Goal: Information Seeking & Learning: Learn about a topic

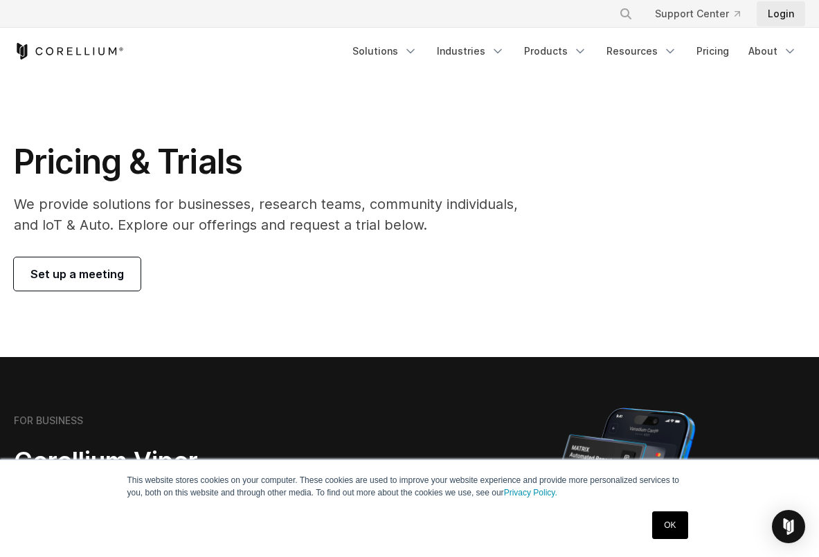
click at [778, 16] on link "Login" at bounding box center [781, 13] width 48 height 25
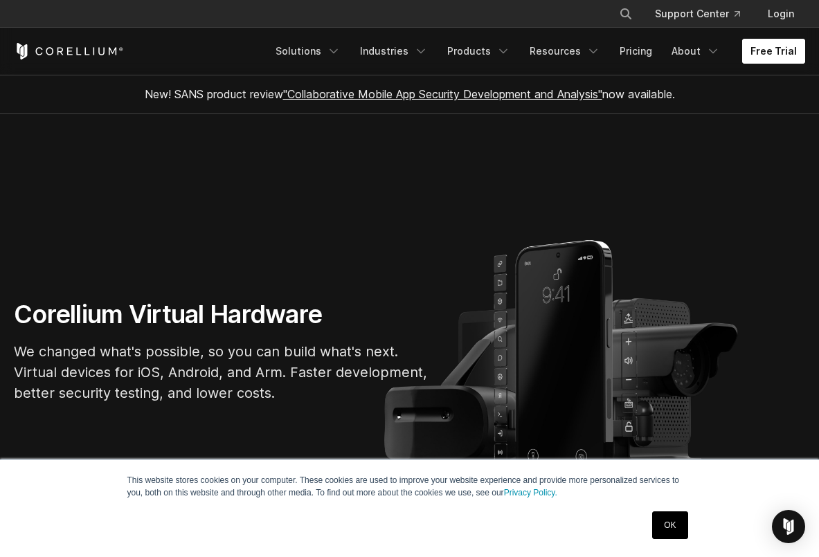
drag, startPoint x: 787, startPoint y: 53, endPoint x: 760, endPoint y: 54, distance: 27.7
click at [780, 13] on link "Login" at bounding box center [781, 13] width 48 height 25
click at [782, 16] on link "Login" at bounding box center [781, 13] width 48 height 25
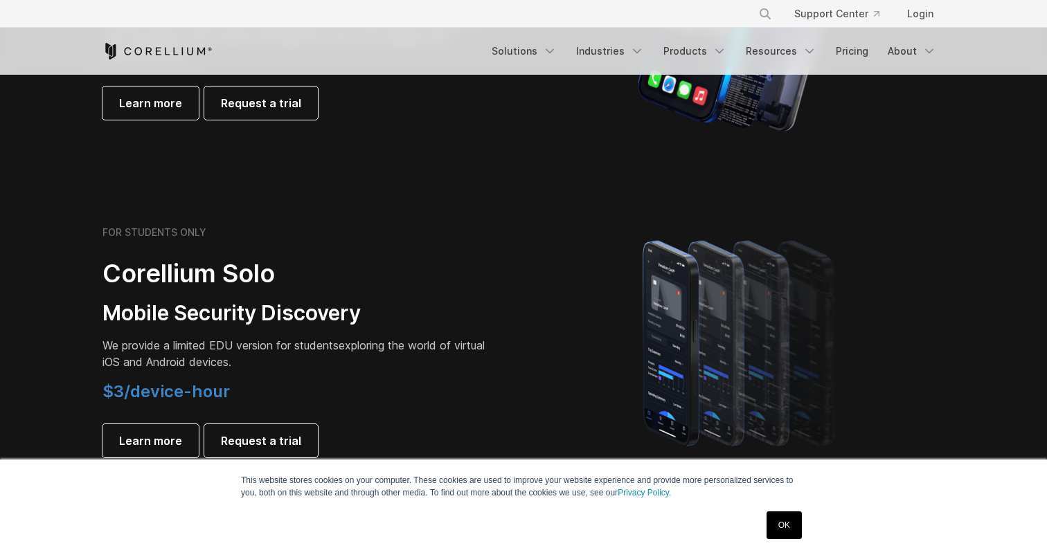
scroll to position [895, 0]
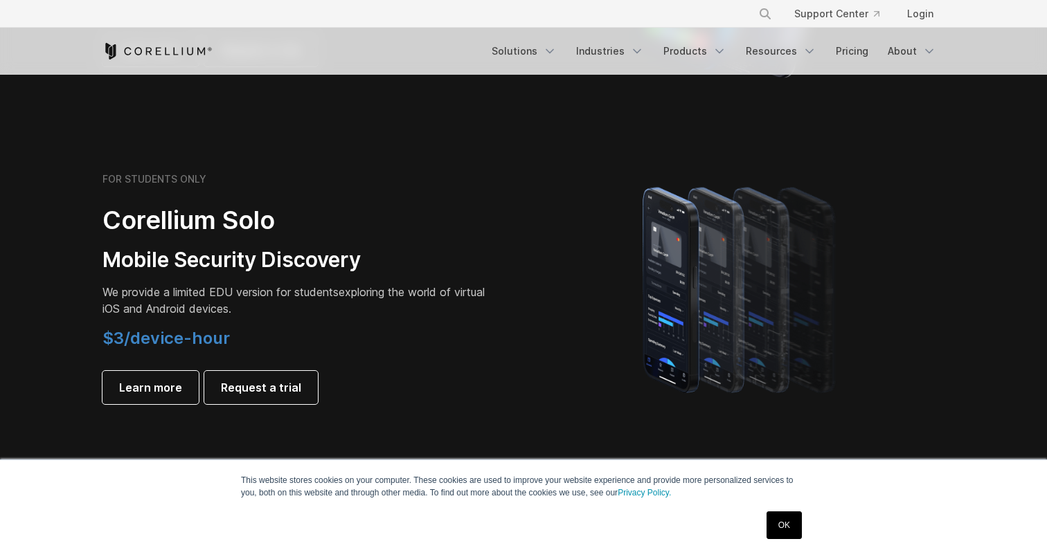
click at [205, 271] on h3 "Mobile Security Discovery" at bounding box center [296, 260] width 388 height 26
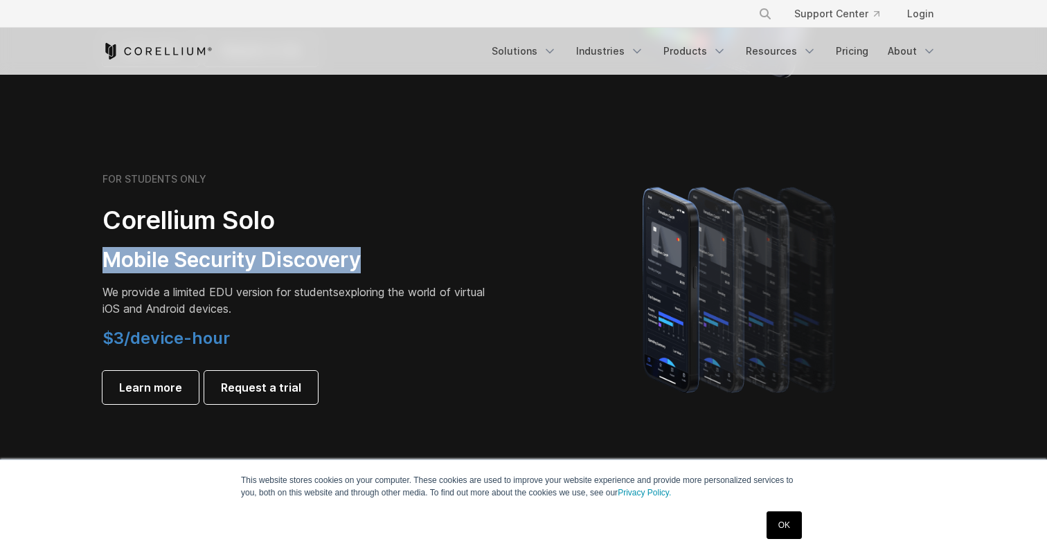
click at [205, 271] on h3 "Mobile Security Discovery" at bounding box center [296, 260] width 388 height 26
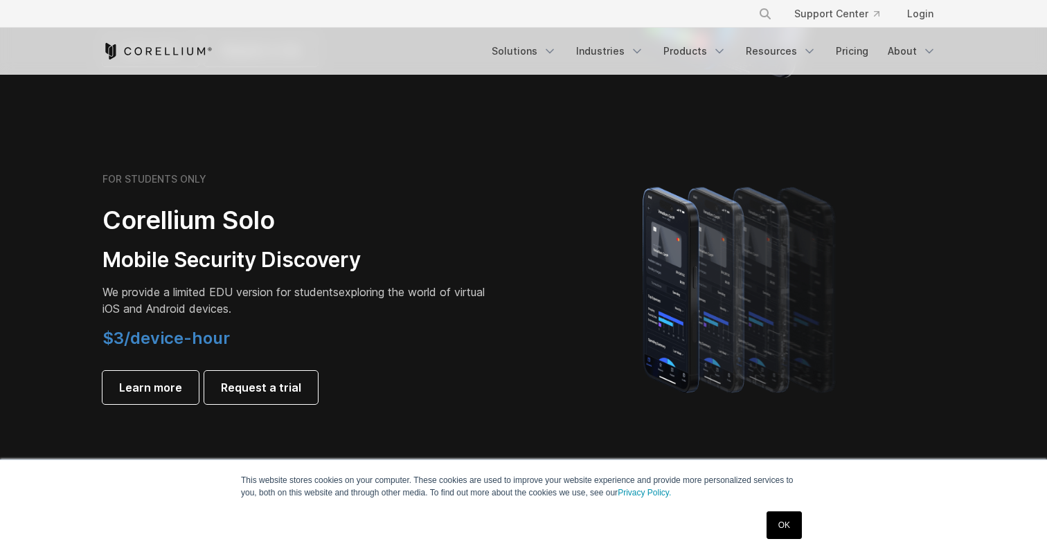
click at [183, 289] on span "We provide a limited EDU version for students" at bounding box center [220, 292] width 236 height 14
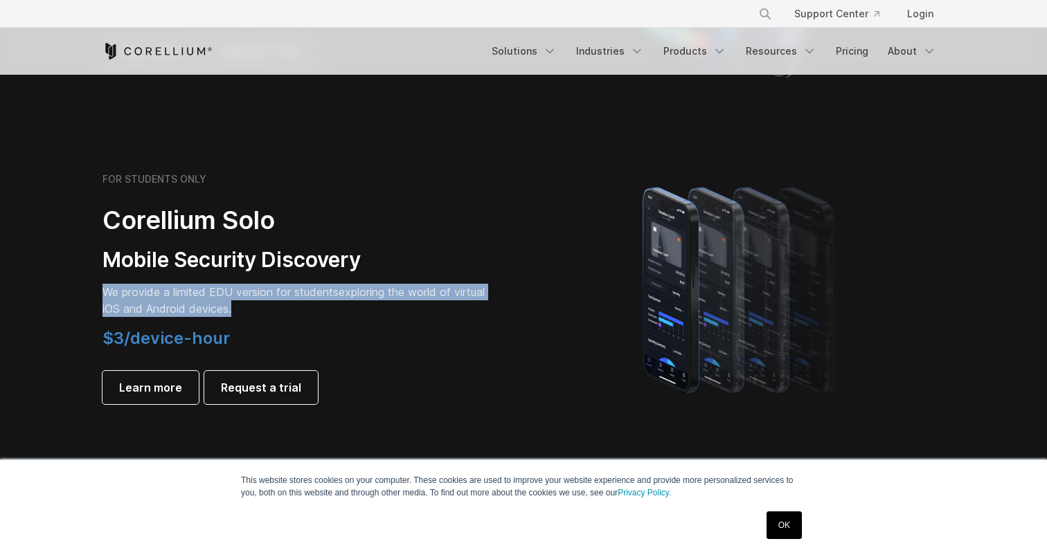
click at [183, 289] on span "We provide a limited EDU version for students" at bounding box center [220, 292] width 236 height 14
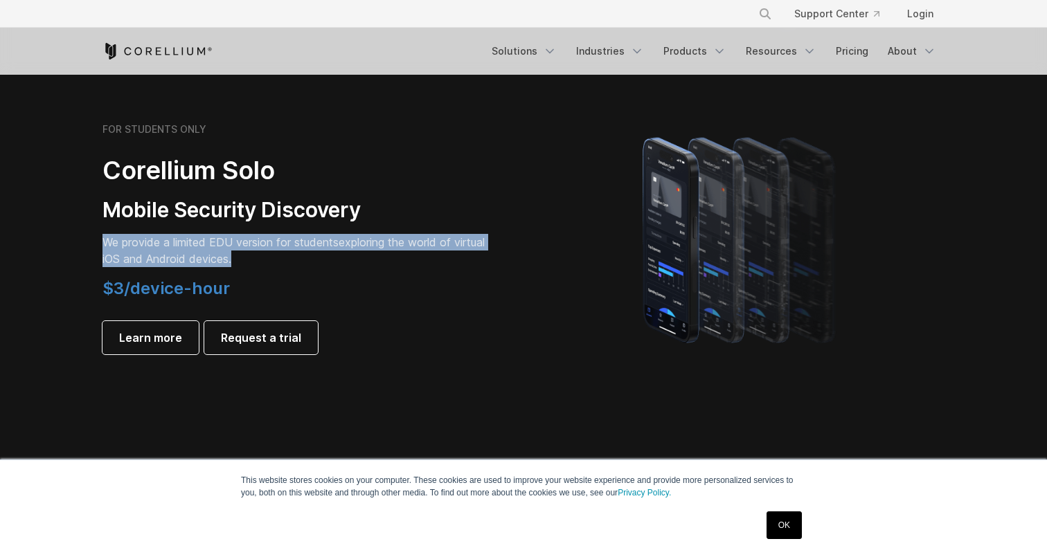
scroll to position [730, 0]
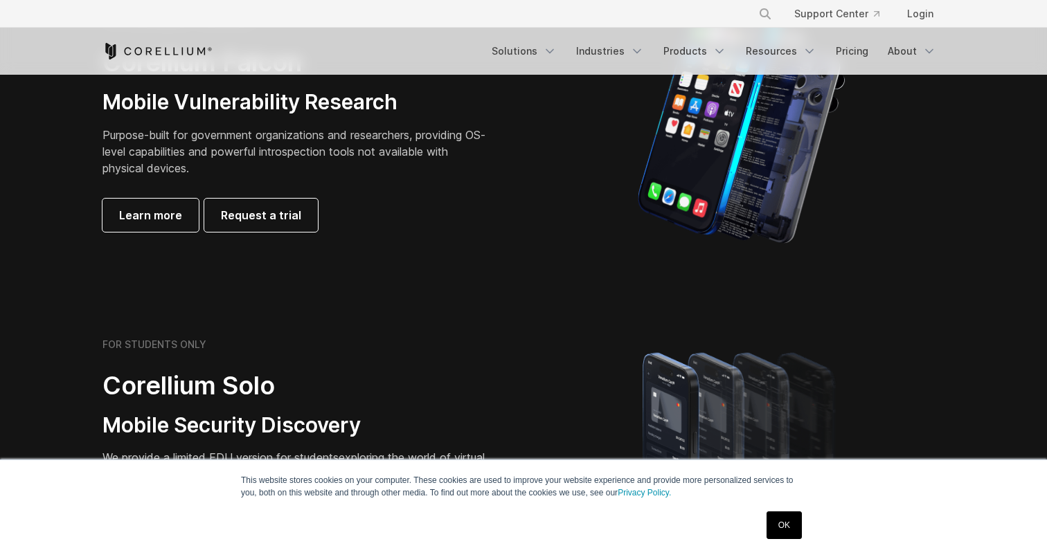
click at [254, 362] on div "FOR STUDENTS ONLY Corellium Solo Mobile Security Discovery We provide a limited…" at bounding box center [296, 454] width 388 height 231
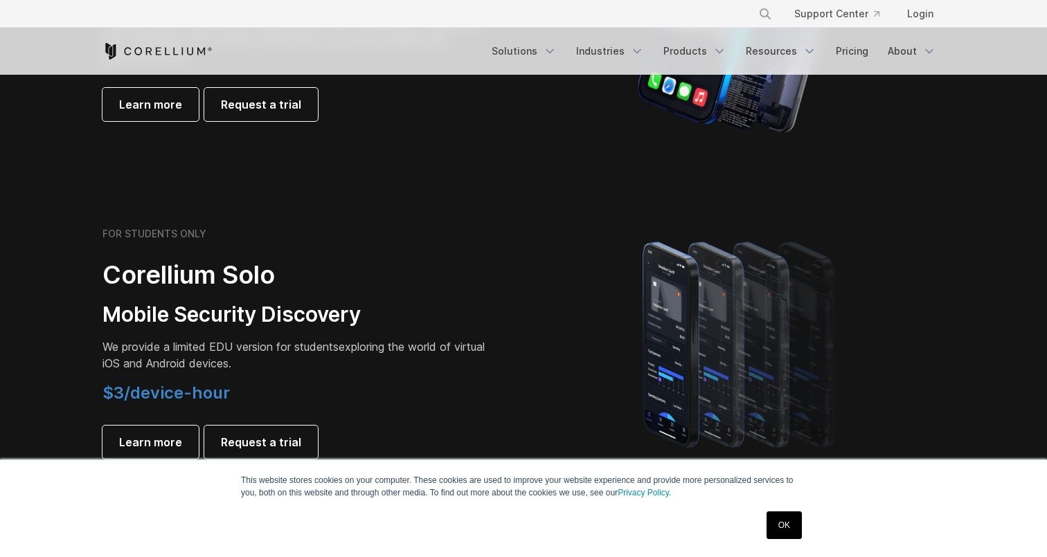
scroll to position [856, 0]
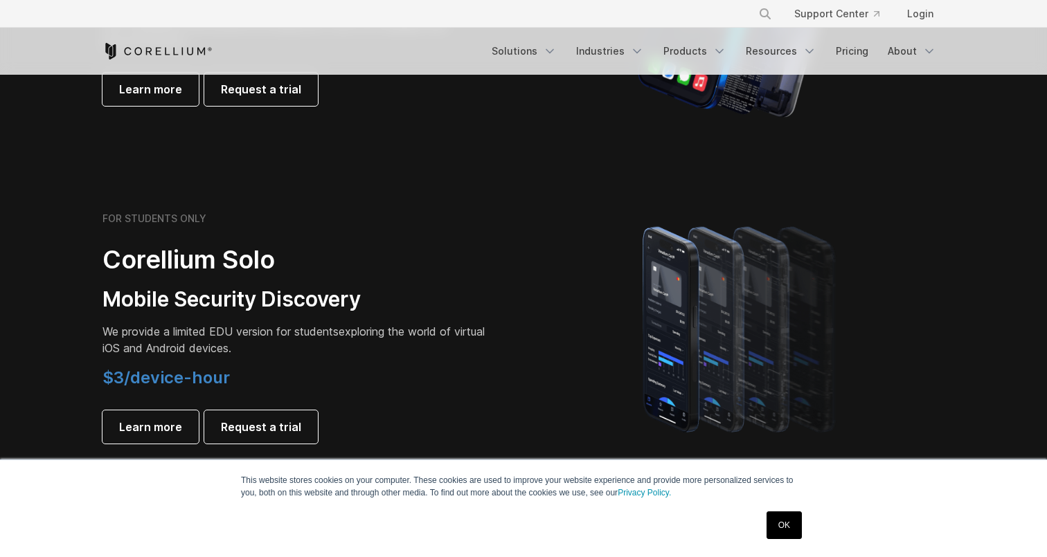
click at [197, 265] on h2 "Corellium Solo" at bounding box center [296, 259] width 388 height 31
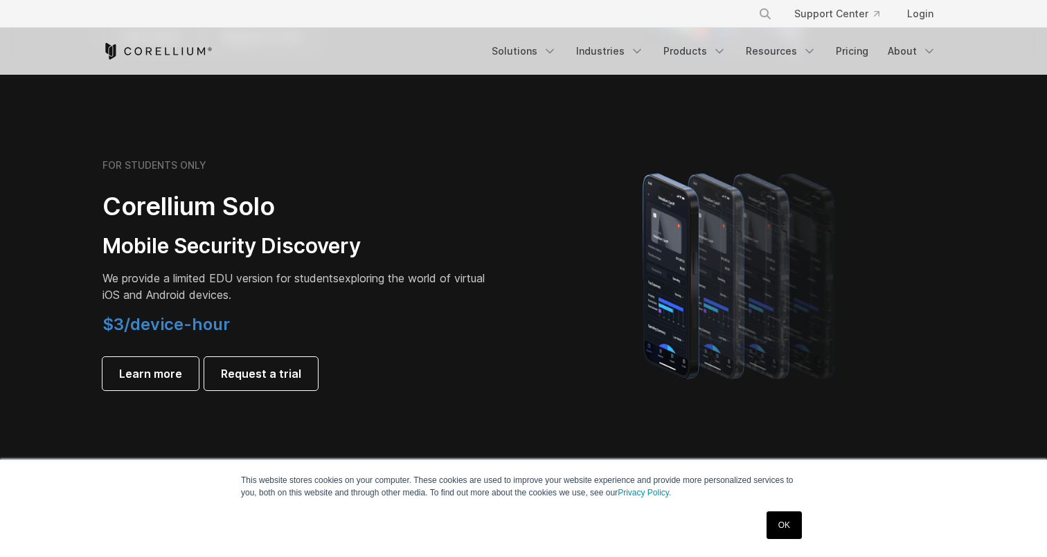
scroll to position [927, 0]
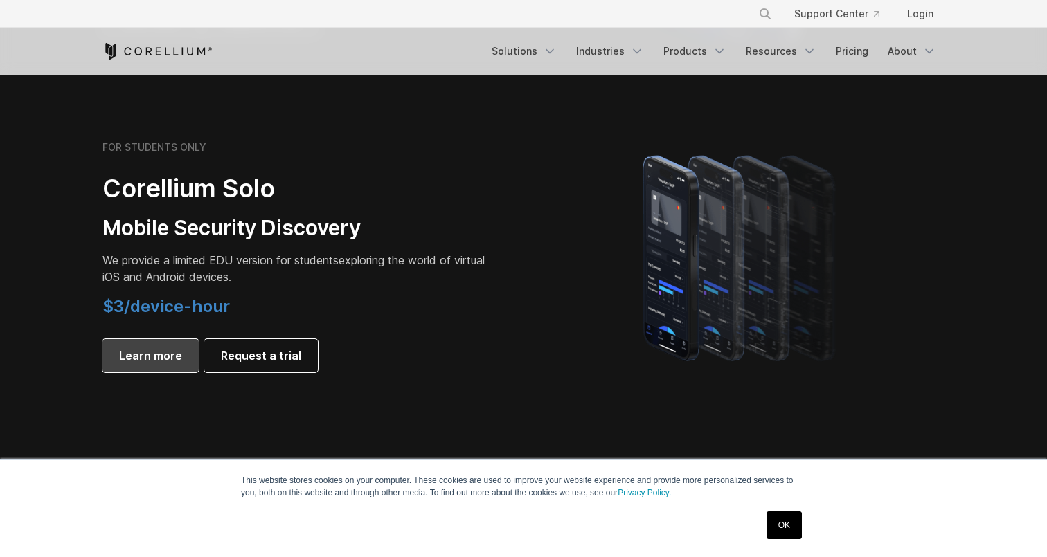
click at [148, 351] on span "Learn more" at bounding box center [150, 356] width 63 height 17
